Goal: Information Seeking & Learning: Learn about a topic

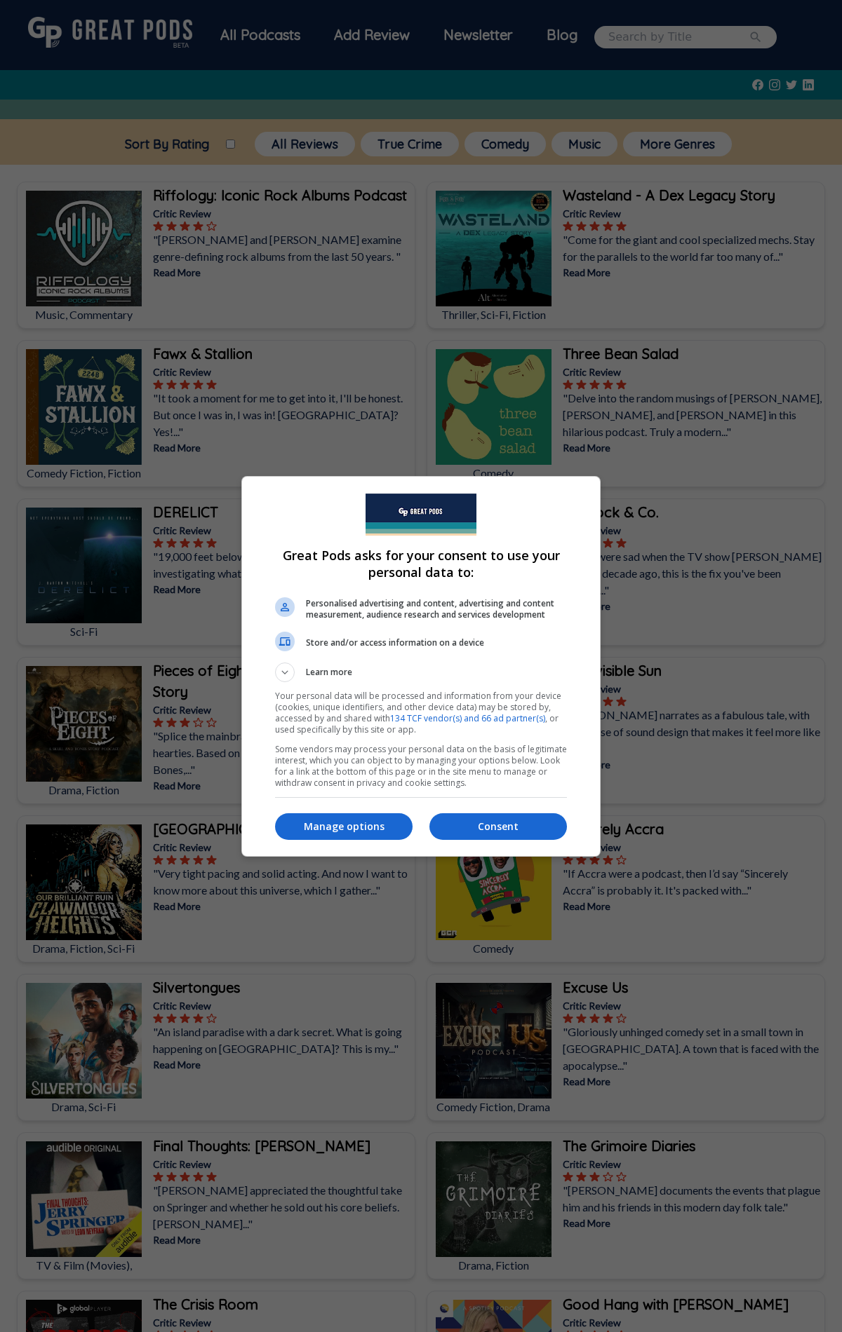
scroll to position [6958, 0]
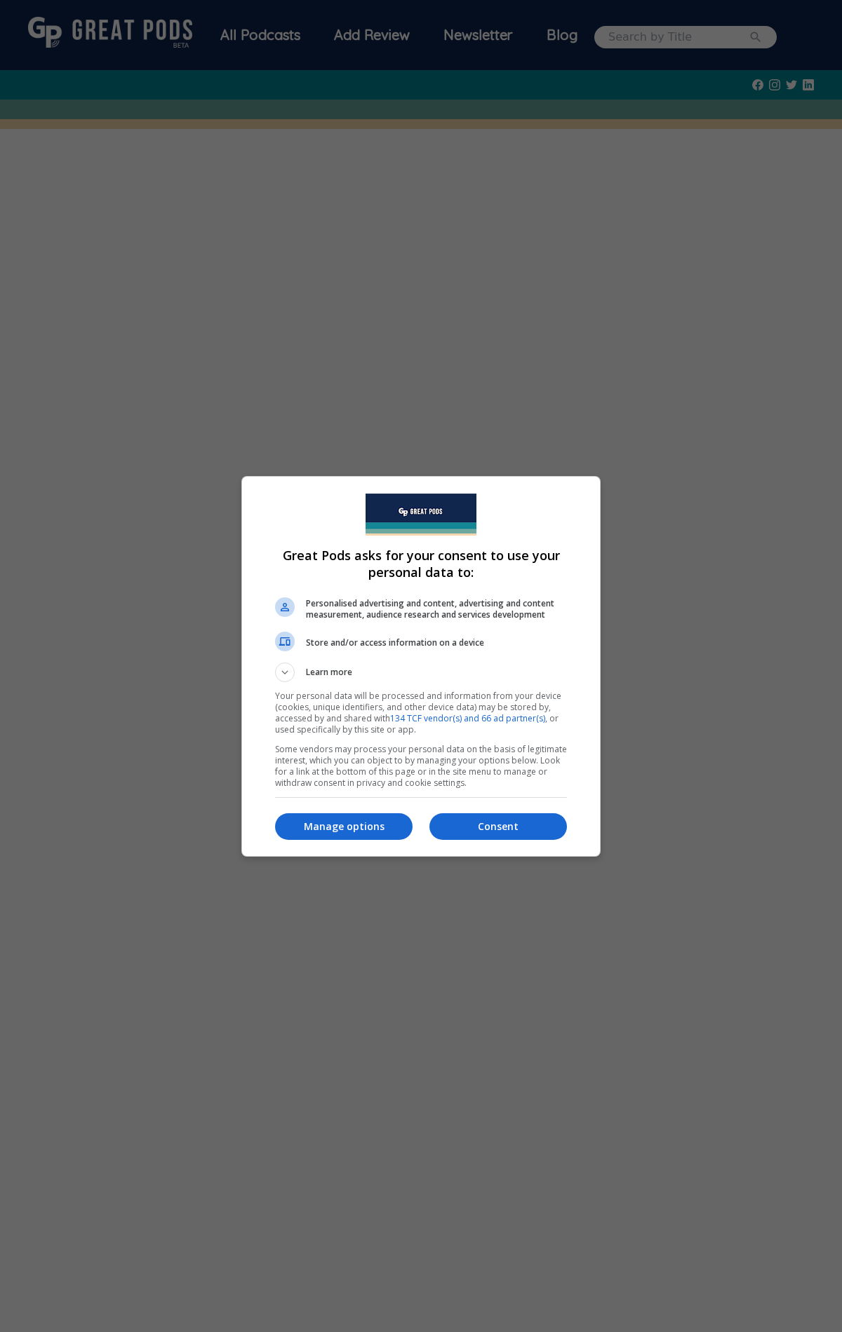
scroll to position [308, 0]
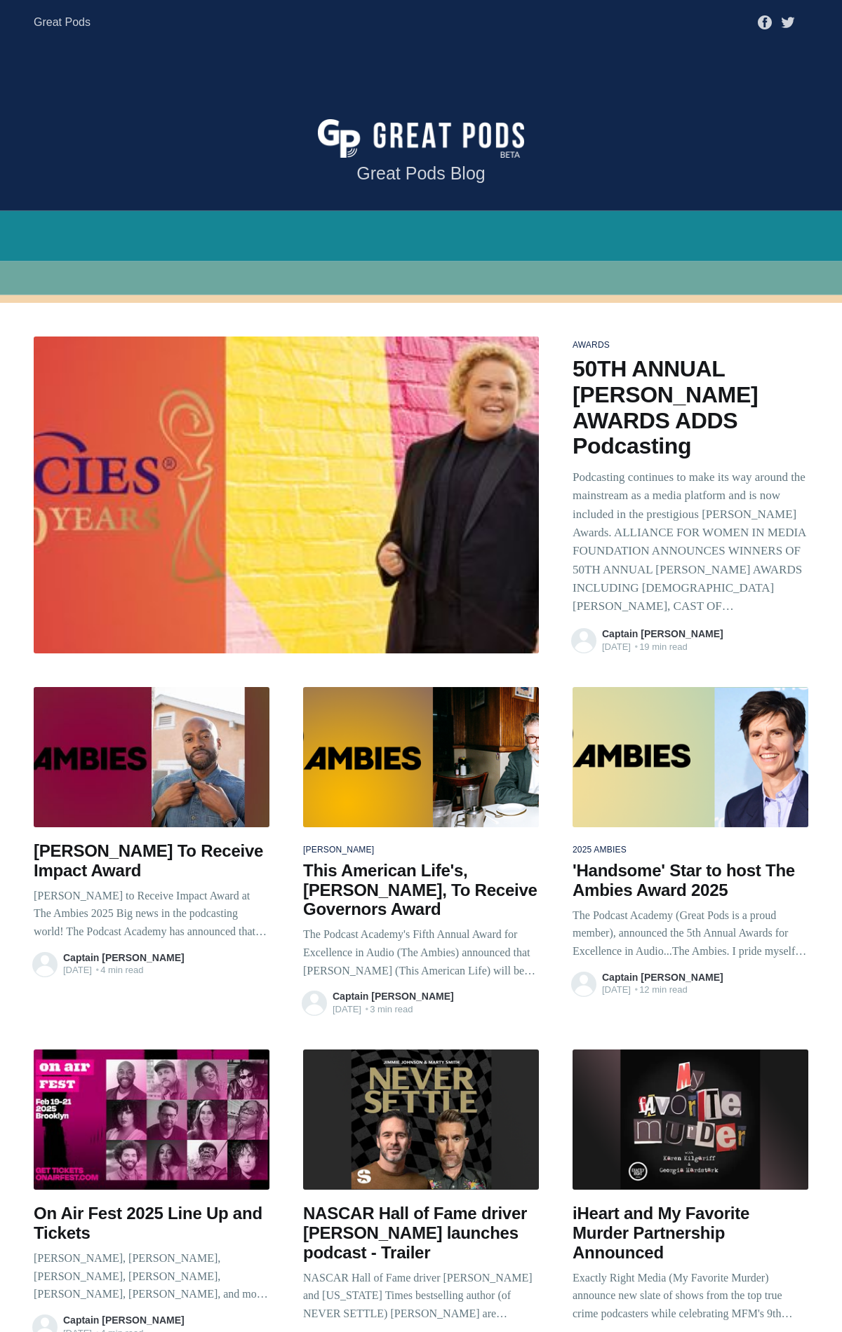
scroll to position [2321, 0]
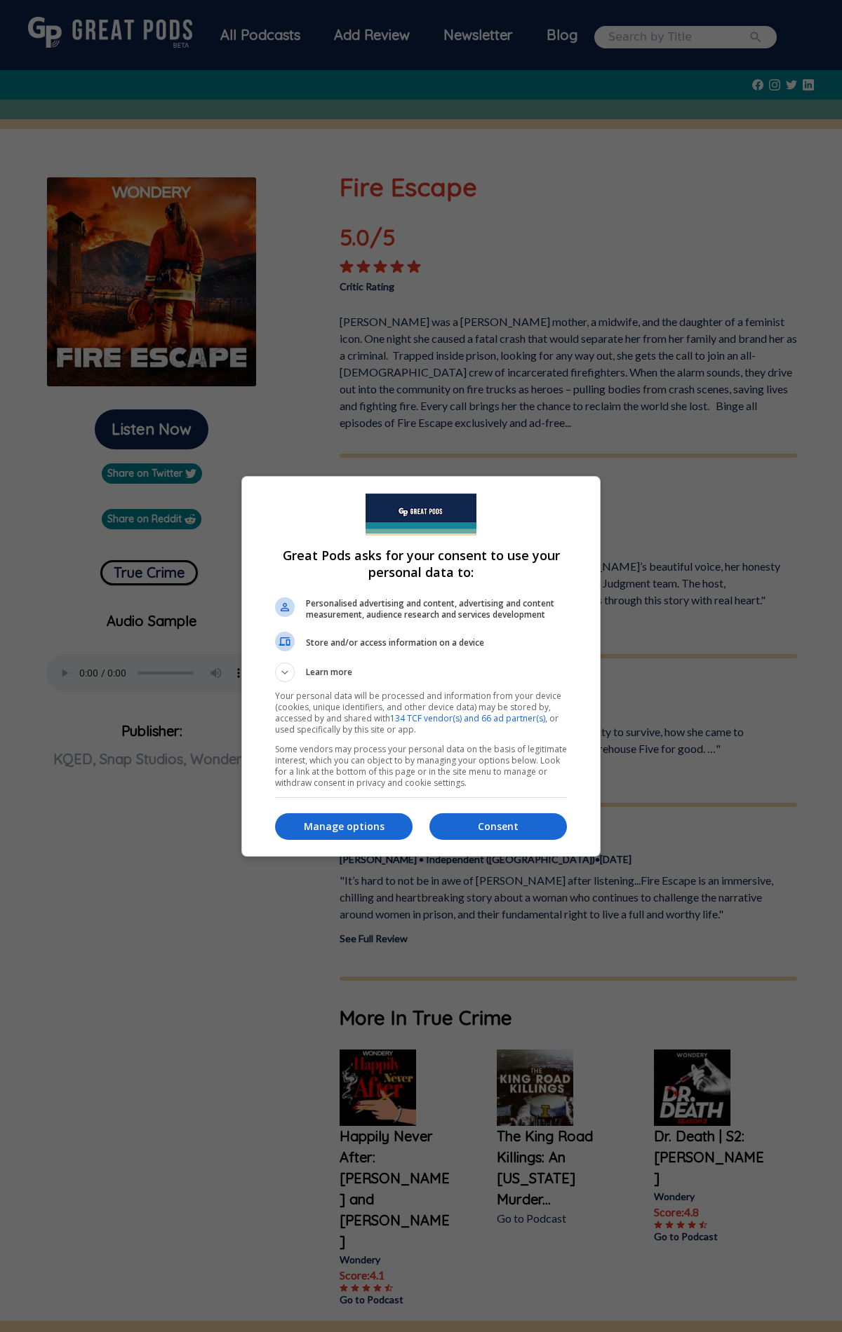
scroll to position [104, 0]
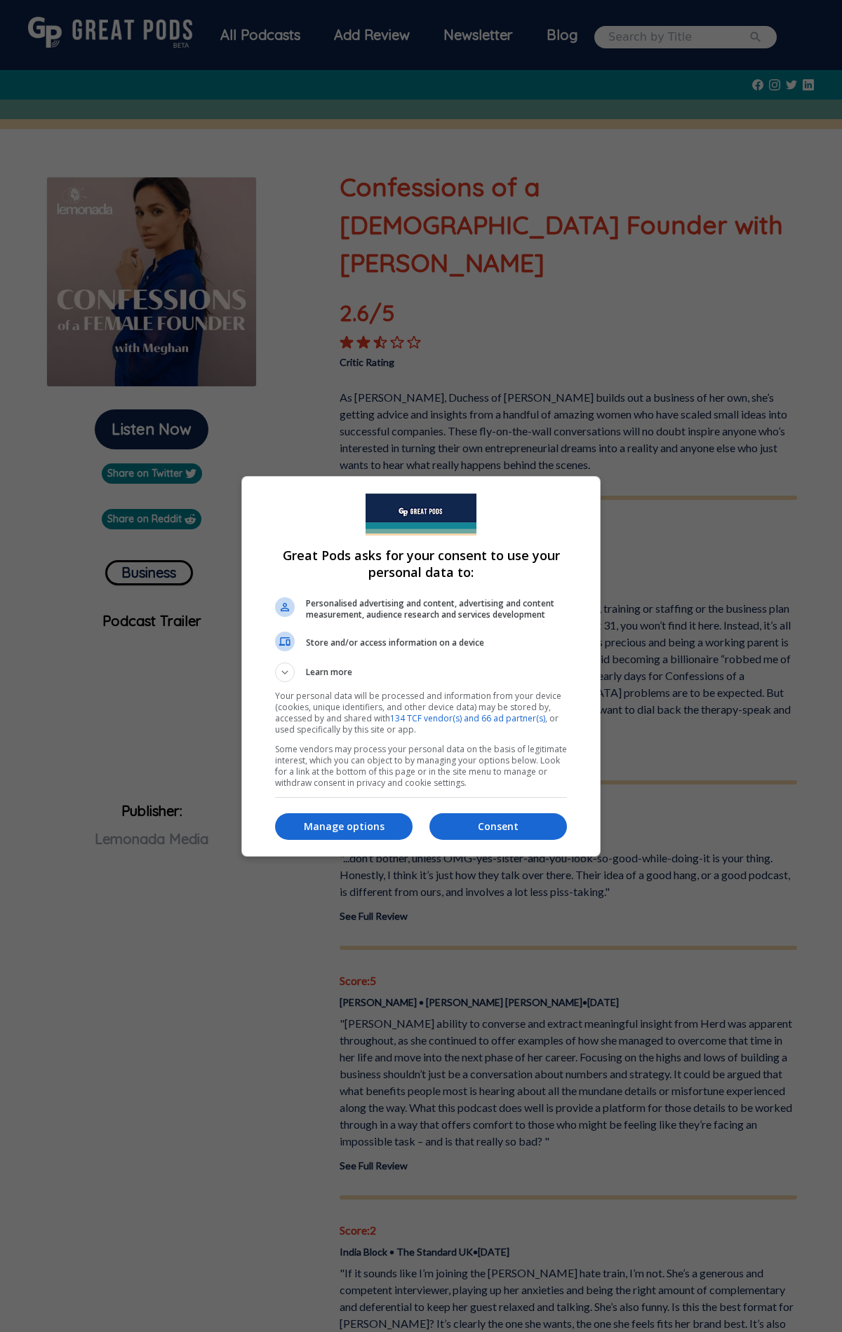
scroll to position [1890, 0]
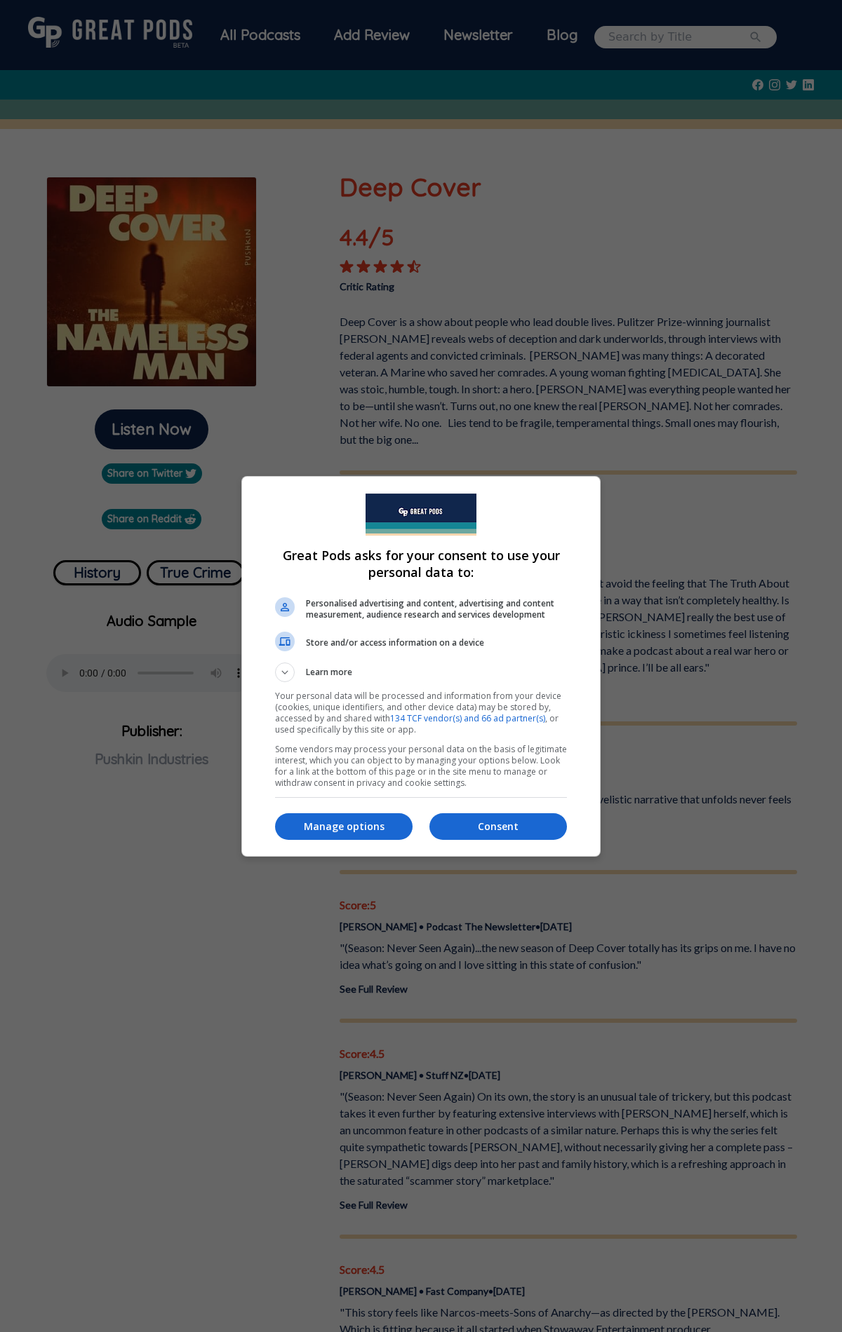
scroll to position [818, 0]
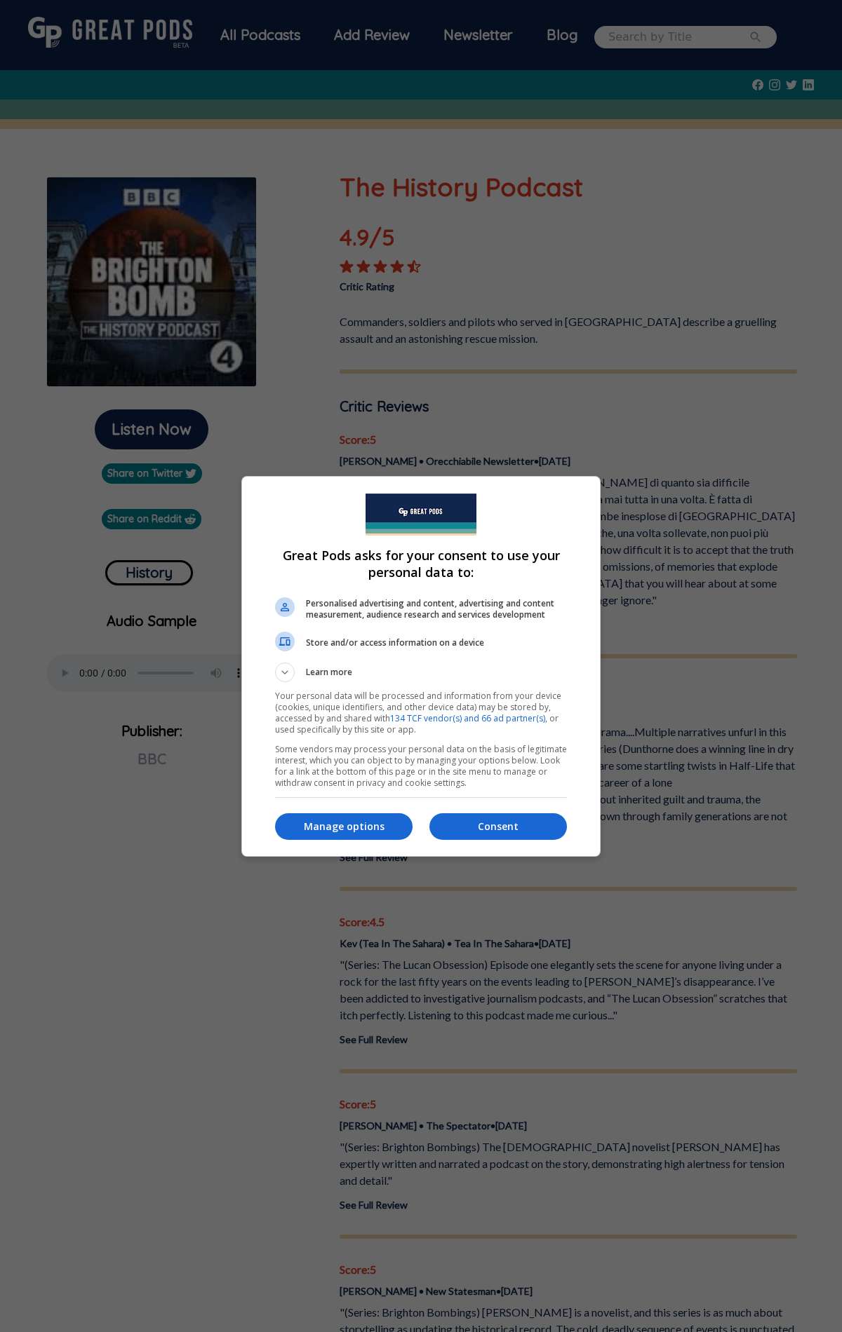
scroll to position [537, 0]
